Goal: Ask a question

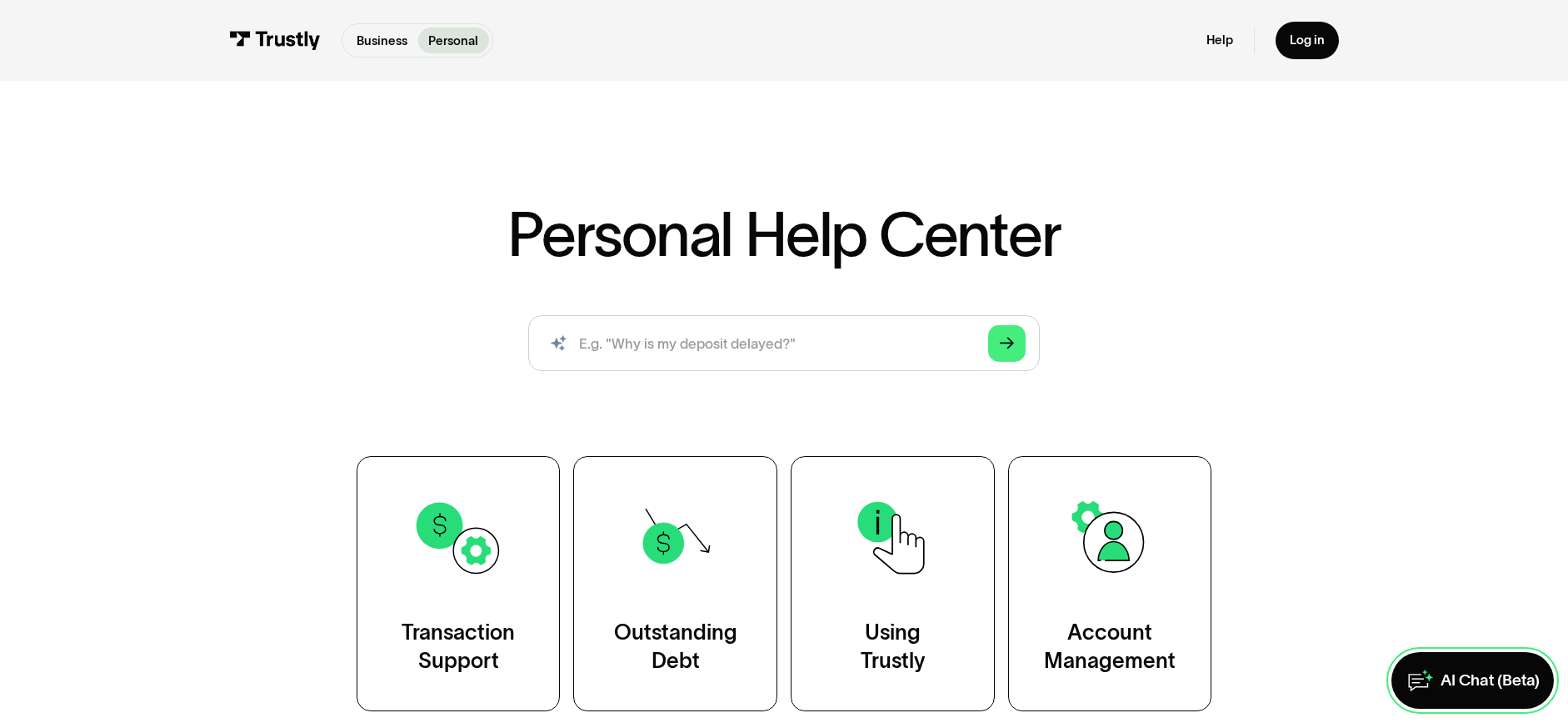
click at [1479, 687] on div "AI Chat (Beta)" at bounding box center [1489, 680] width 99 height 21
click at [1449, 673] on div "AI Chat (Beta)" at bounding box center [1489, 680] width 99 height 21
